Goal: Task Accomplishment & Management: Manage account settings

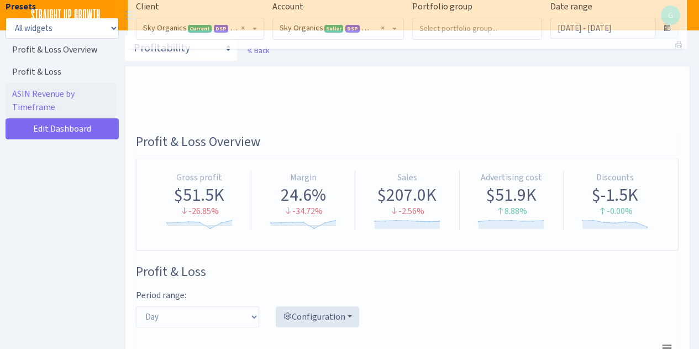
select select "[CREDIT_CARD_NUMBER]"
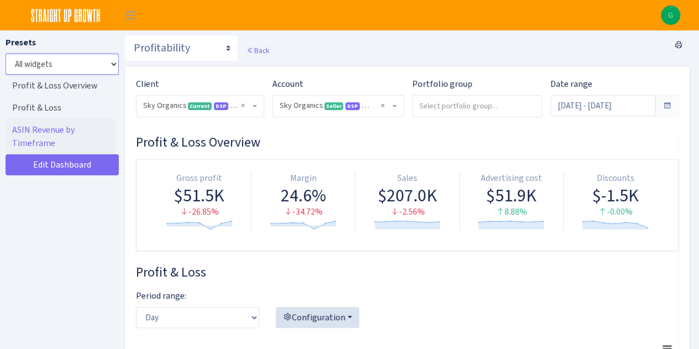
click at [41, 64] on select "All widgets" at bounding box center [62, 64] width 113 height 21
click at [132, 17] on span "Toggle navigation" at bounding box center [130, 15] width 17 height 13
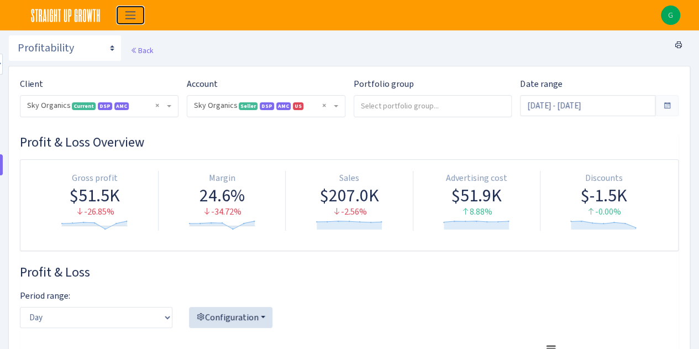
click at [132, 17] on span "Toggle navigation" at bounding box center [130, 15] width 17 height 13
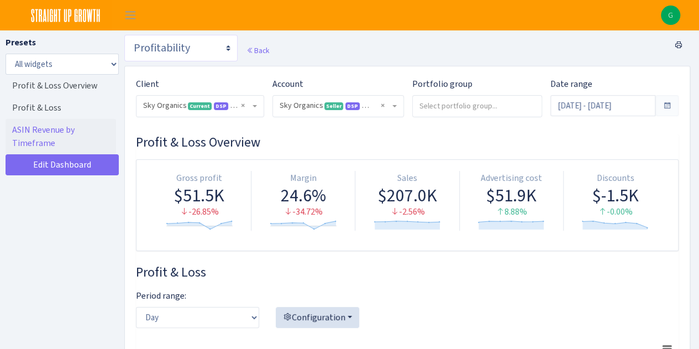
click at [162, 44] on select "Search DSP FBA Inventory Forecast Tracking Profitability Subscribe and save Pro…" at bounding box center [180, 48] width 113 height 27
select select "https://straightupgrowth.com/admin/dashboard/21/show"
click at [124, 35] on select "Search DSP FBA Inventory Forecast Tracking Profitability Subscribe and save Pro…" at bounding box center [180, 48] width 113 height 27
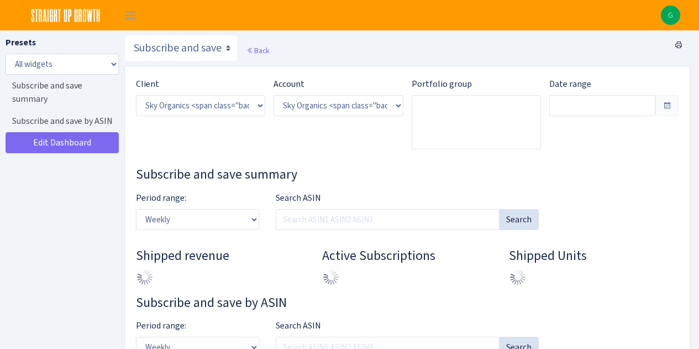
select select "[CREDIT_CARD_NUMBER]"
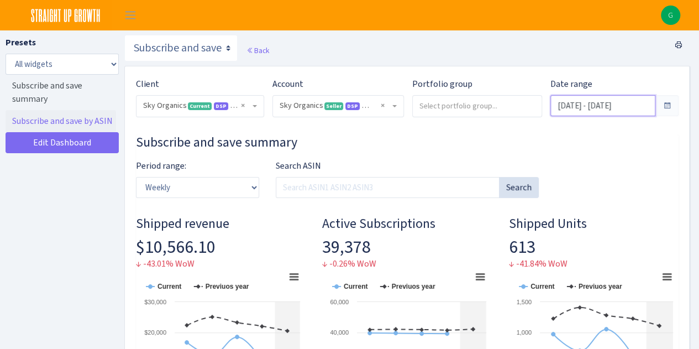
click at [597, 109] on input "[DATE] - [DATE]" at bounding box center [602, 105] width 105 height 21
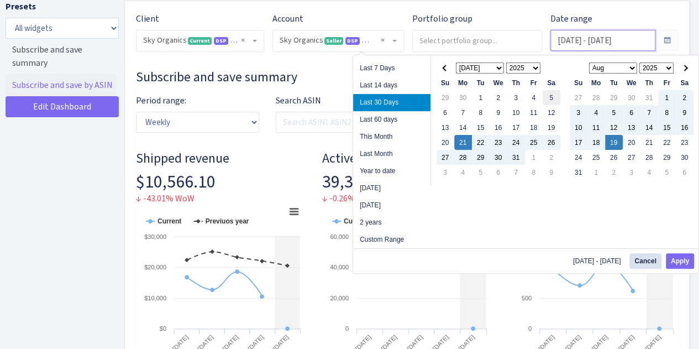
scroll to position [66, 0]
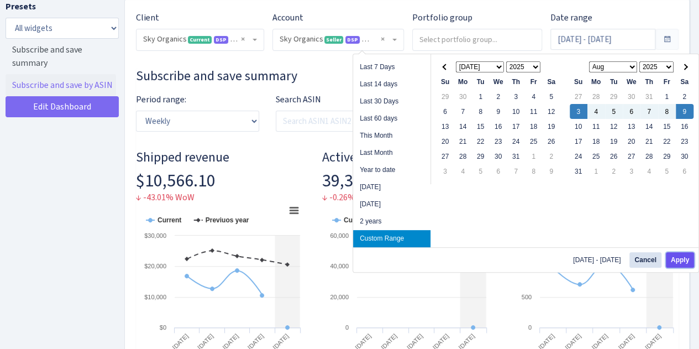
click at [668, 255] on button "Apply" at bounding box center [680, 259] width 28 height 15
type input "Aug 3, 2025 - Aug 9, 2025"
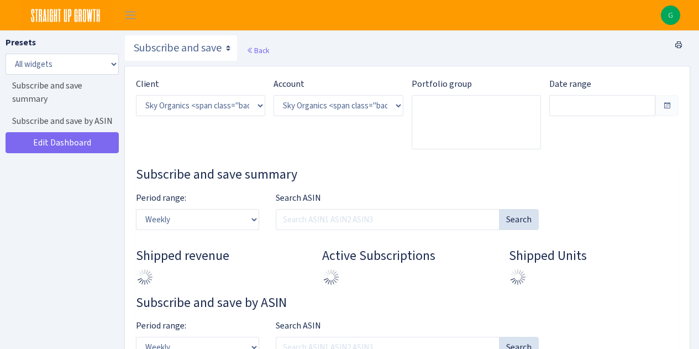
select select "[CREDIT_CARD_NUMBER]"
type input "[DATE] - [DATE]"
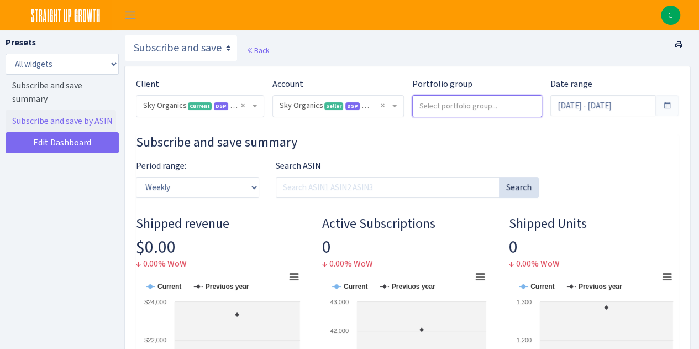
click at [457, 111] on input "search" at bounding box center [477, 106] width 129 height 20
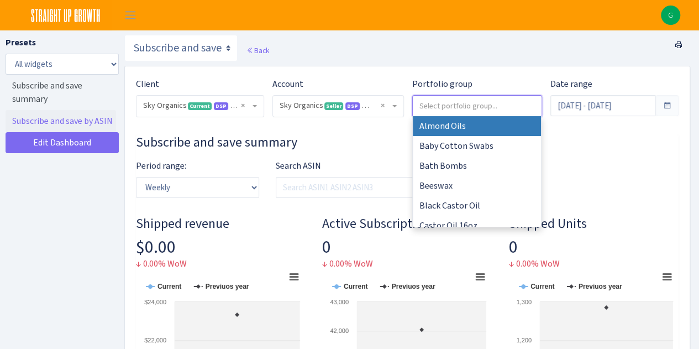
click at [457, 111] on input "search" at bounding box center [477, 106] width 129 height 20
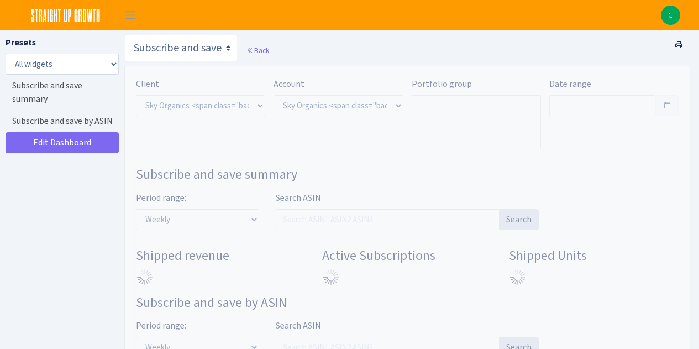
select select "[CREDIT_CARD_NUMBER]"
type input "[DATE] - [DATE]"
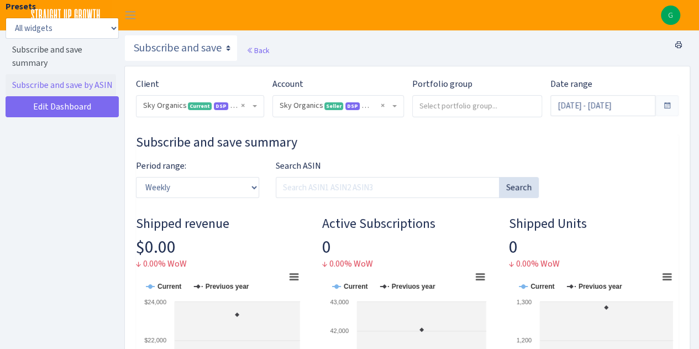
scroll to position [251, 0]
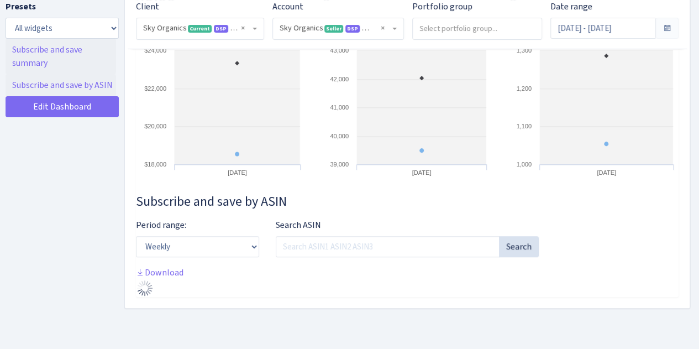
click at [61, 56] on link "Subscribe and save summary" at bounding box center [61, 56] width 111 height 35
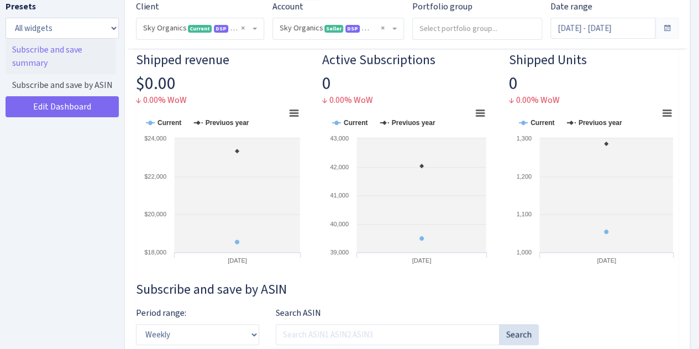
scroll to position [251, 0]
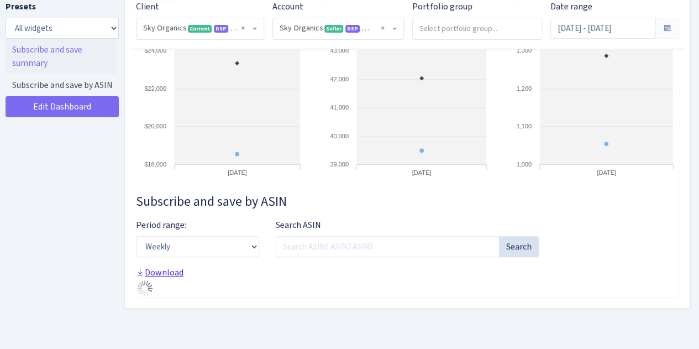
click at [174, 274] on link "Download" at bounding box center [160, 272] width 48 height 12
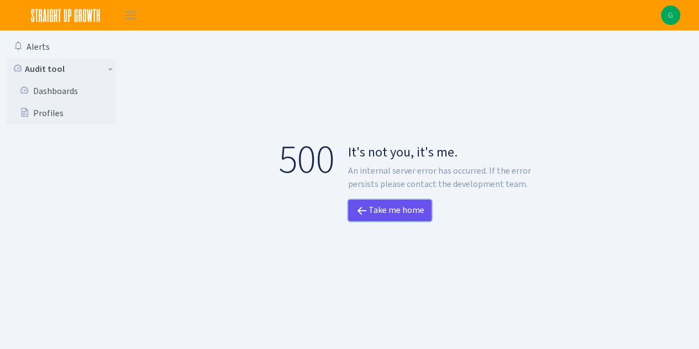
click at [406, 219] on link "Take me home" at bounding box center [389, 210] width 83 height 22
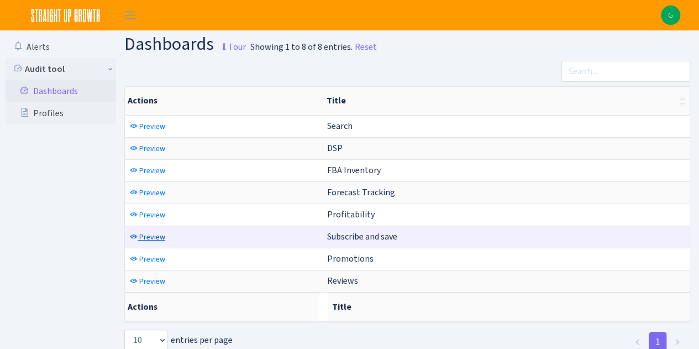
click at [148, 232] on span "Preview" at bounding box center [152, 237] width 26 height 10
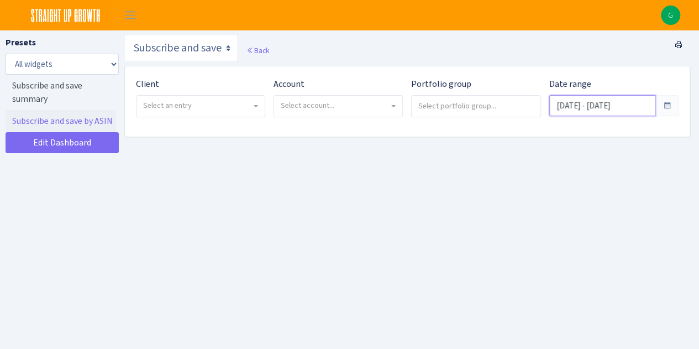
click at [596, 100] on input "Jul 18, 2025 - Aug 16, 2025" at bounding box center [602, 105] width 106 height 21
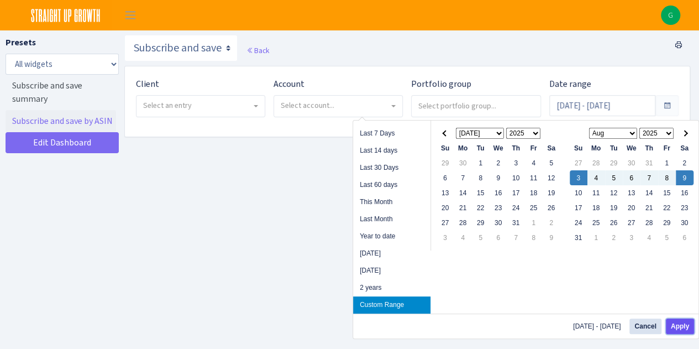
click at [685, 328] on button "Apply" at bounding box center [680, 325] width 28 height 15
type input "[DATE] - [DATE]"
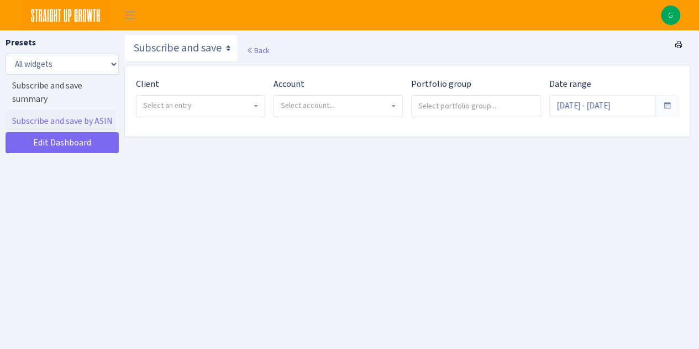
click at [213, 102] on span "Select an entry" at bounding box center [197, 105] width 108 height 11
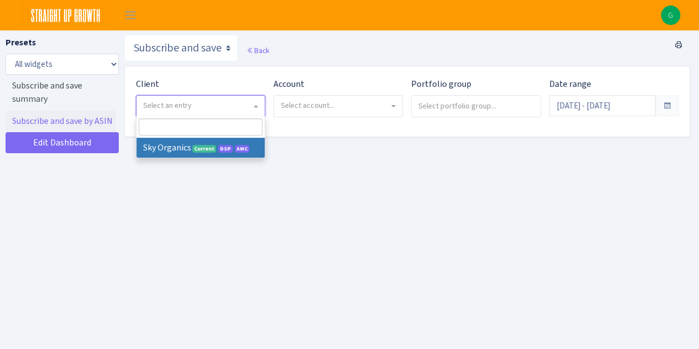
select select "328"
select select
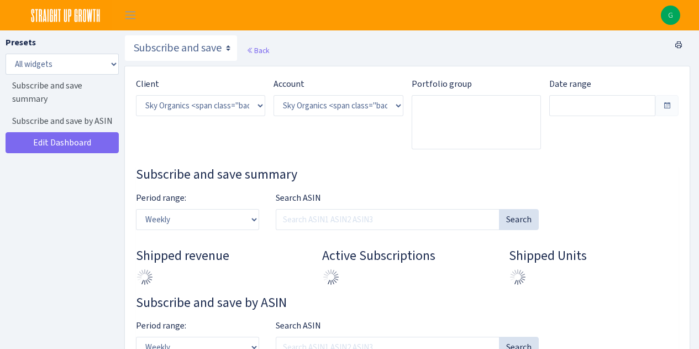
select select "[CREDIT_CARD_NUMBER]"
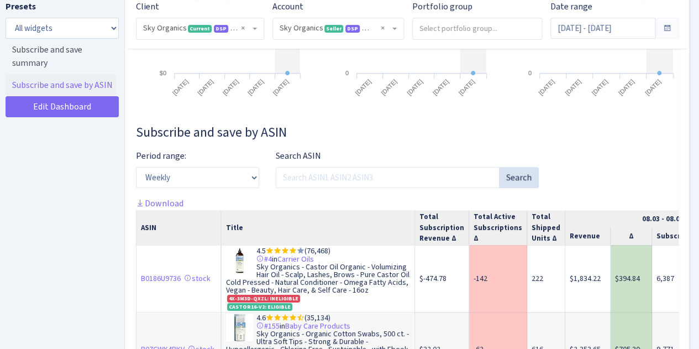
scroll to position [319, 0]
click at [166, 200] on link "Download" at bounding box center [160, 204] width 48 height 12
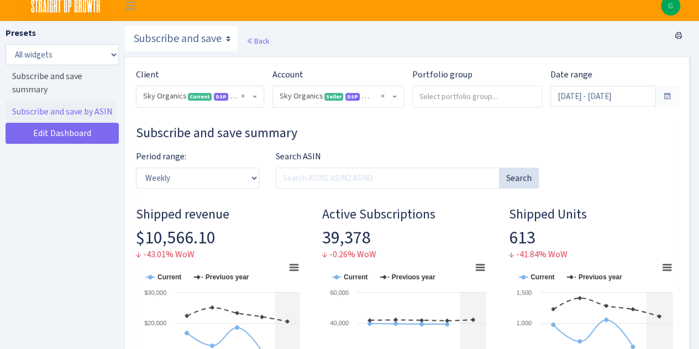
scroll to position [10, 0]
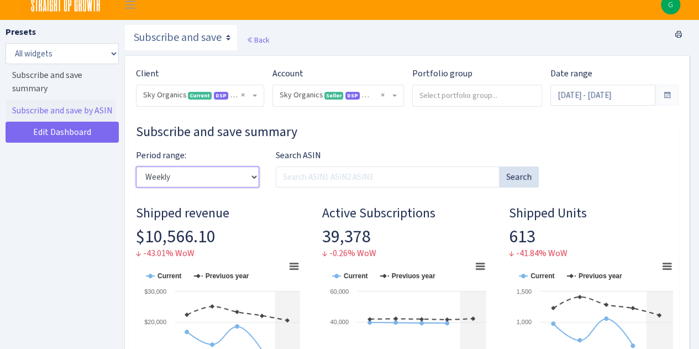
click at [203, 173] on select "Weekly Monthly Quarterly Yearly" at bounding box center [197, 176] width 123 height 21
click at [626, 96] on input "Jul 21, 2025 - Aug 19, 2025" at bounding box center [602, 95] width 105 height 21
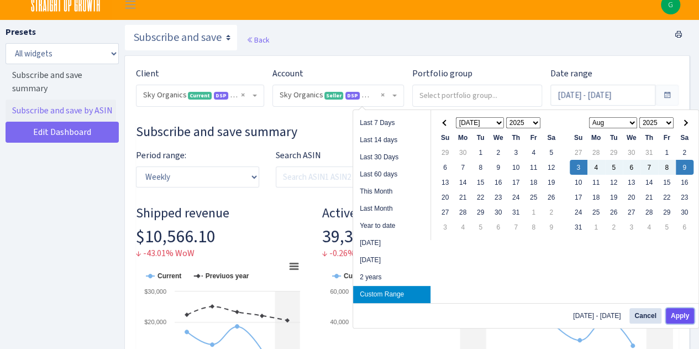
click at [679, 317] on button "Apply" at bounding box center [680, 315] width 28 height 15
type input "[DATE] - [DATE]"
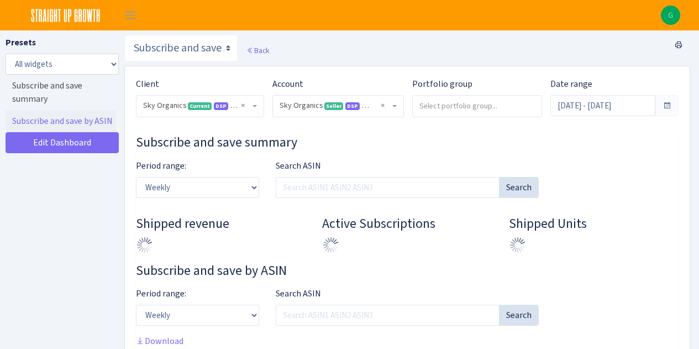
select select "[CREDIT_CARD_NUMBER]"
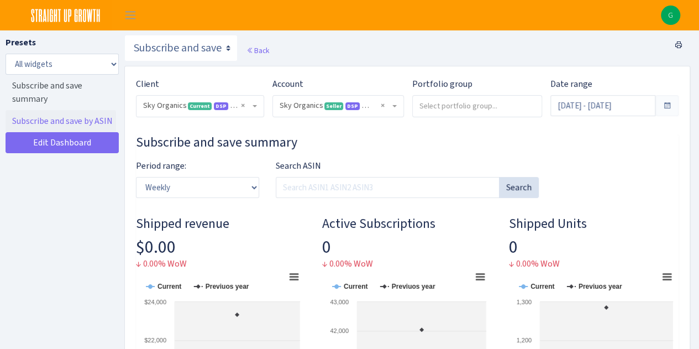
click at [669, 111] on span at bounding box center [666, 105] width 23 height 21
click at [666, 107] on span at bounding box center [667, 105] width 9 height 9
click at [649, 108] on input "[DATE] - [DATE]" at bounding box center [602, 105] width 105 height 21
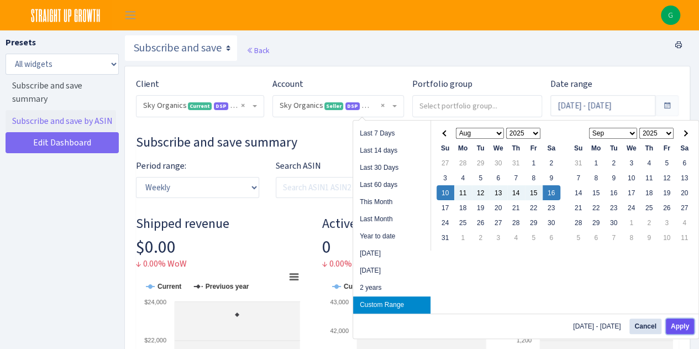
click at [683, 327] on button "Apply" at bounding box center [680, 325] width 28 height 15
type input "[DATE] - [DATE]"
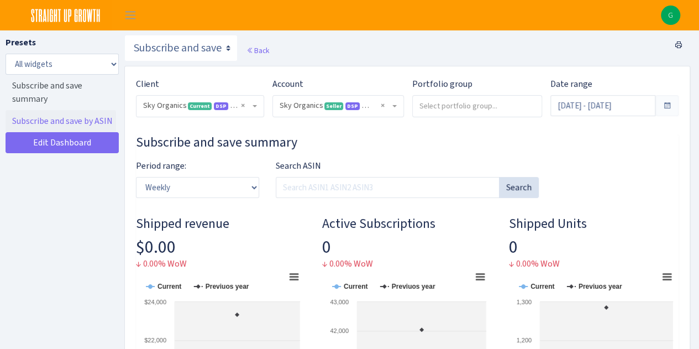
click at [325, 151] on div "Subscribe and save summary Period range: Weekly Monthly Quarterly Yearly Search…" at bounding box center [407, 285] width 543 height 302
click at [36, 90] on link "Subscribe and save summary" at bounding box center [61, 92] width 111 height 35
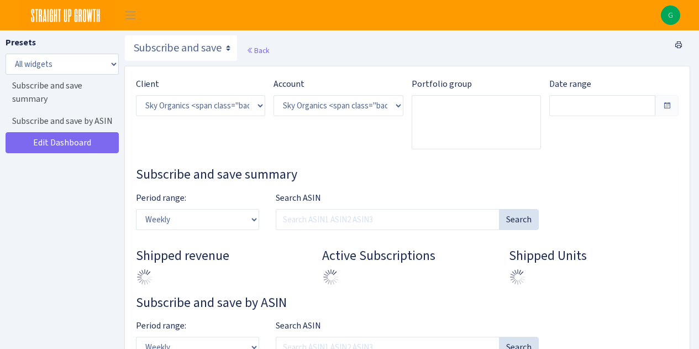
select select "[CREDIT_CARD_NUMBER]"
type input "[DATE] - [DATE]"
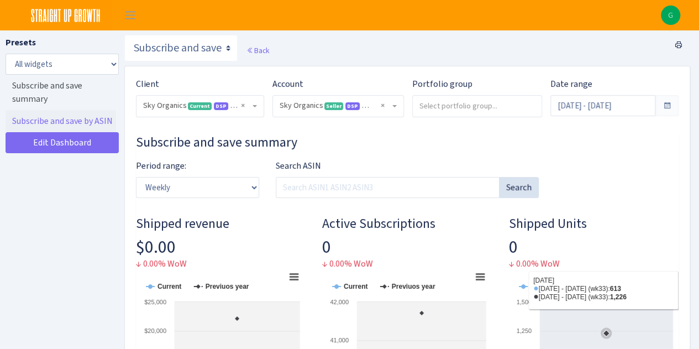
click at [50, 266] on div "Presets All widgets ☰ Subscribe and save summary ☰ Subscribe and save by ASIN E…" at bounding box center [62, 207] width 113 height 343
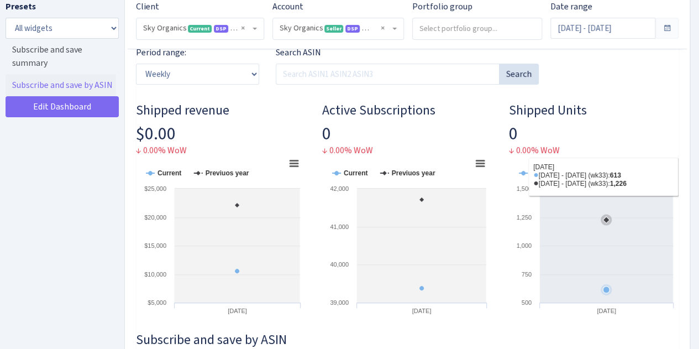
scroll to position [249, 0]
